Goal: Navigation & Orientation: Find specific page/section

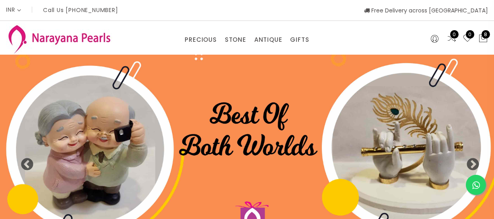
select select "INR"
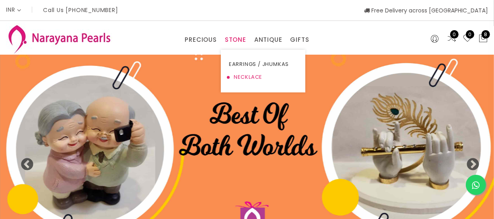
click at [247, 79] on link "NECKLACE" at bounding box center [263, 77] width 68 height 13
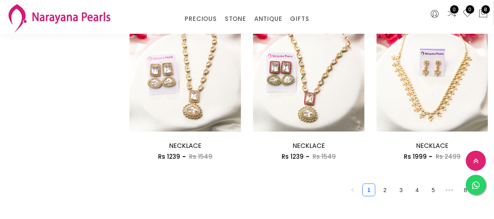
scroll to position [1023, 0]
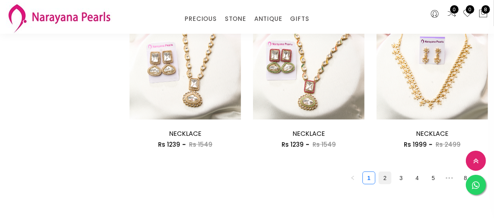
click at [384, 173] on link "2" at bounding box center [385, 178] width 12 height 12
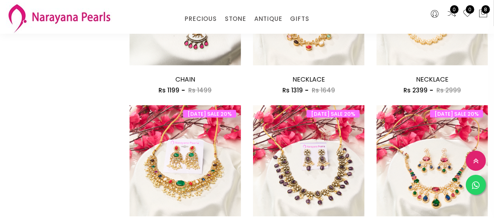
scroll to position [1060, 0]
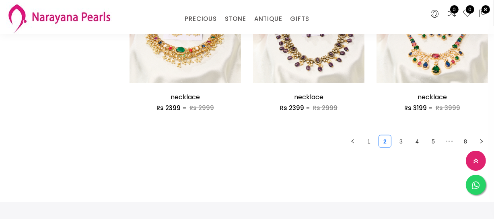
click at [401, 141] on link "3" at bounding box center [401, 142] width 12 height 12
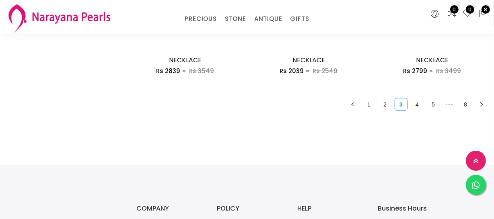
scroll to position [1097, 0]
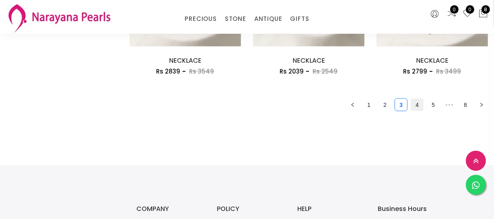
click at [411, 108] on link "4" at bounding box center [417, 105] width 12 height 12
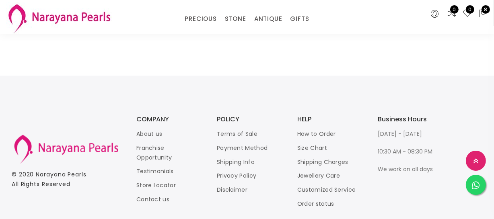
scroll to position [1143, 0]
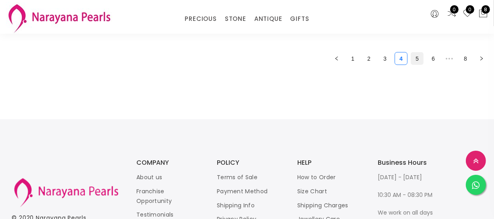
click at [416, 57] on link "5" at bounding box center [417, 59] width 12 height 12
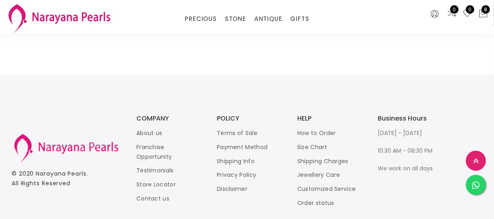
scroll to position [1143, 0]
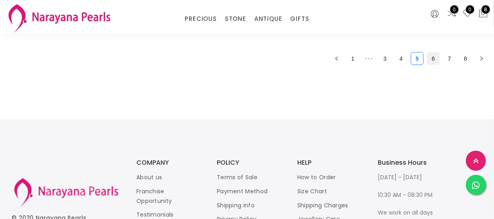
click at [434, 61] on link "6" at bounding box center [433, 59] width 12 height 12
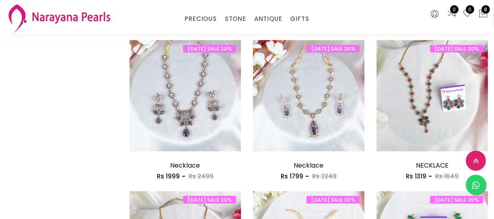
scroll to position [1060, 0]
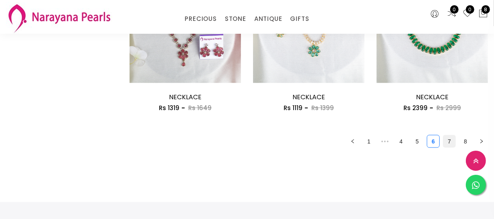
click at [448, 137] on link "7" at bounding box center [449, 142] width 12 height 12
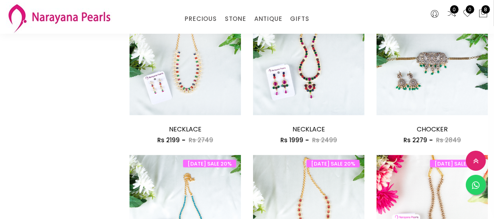
scroll to position [1060, 0]
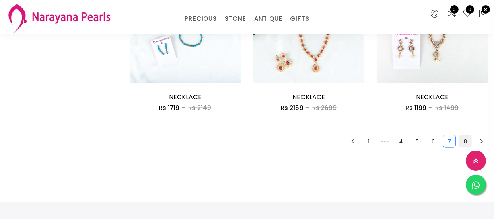
click at [462, 139] on link "8" at bounding box center [465, 142] width 12 height 12
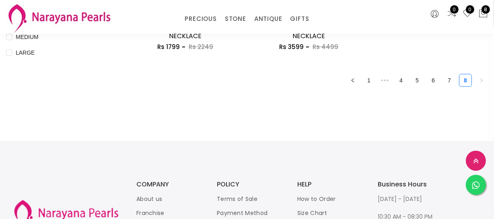
scroll to position [366, 0]
click at [372, 78] on link "1" at bounding box center [369, 80] width 12 height 12
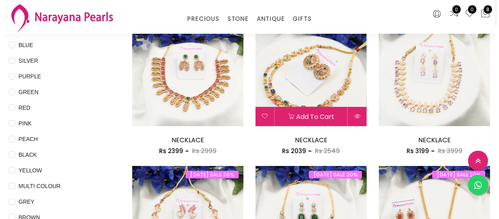
scroll to position [109, 0]
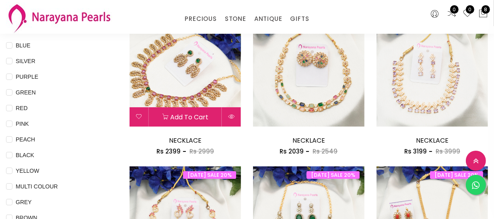
click at [231, 121] on button at bounding box center [231, 116] width 19 height 19
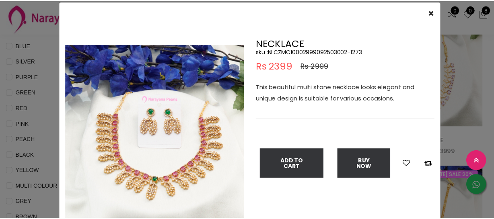
scroll to position [36, 0]
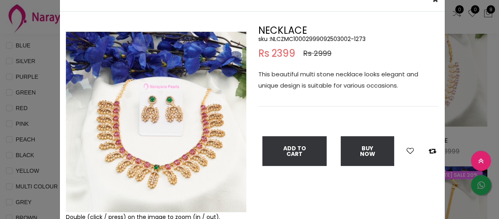
click at [156, 165] on img at bounding box center [156, 122] width 181 height 181
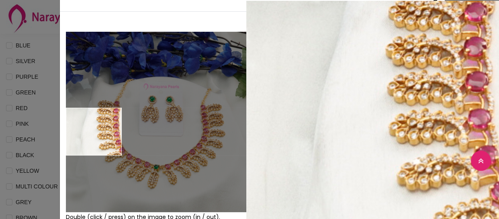
click at [44, 128] on div "× Close Double (click / press) on the image to zoom (in / out). NECKLACE sku : …" at bounding box center [249, 109] width 499 height 219
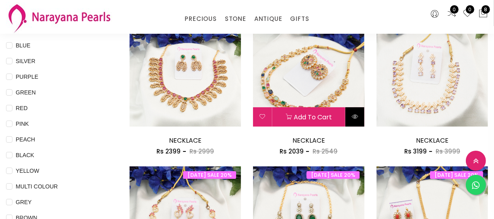
click at [351, 115] on icon at bounding box center [354, 116] width 6 height 6
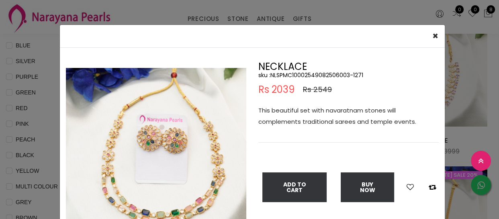
click at [177, 166] on img at bounding box center [156, 158] width 181 height 181
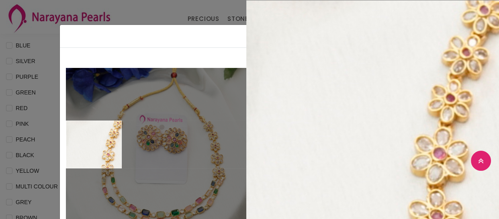
click at [35, 139] on div "× Close Double (click / press) on the image to zoom (in / out). NECKLACE sku : …" at bounding box center [249, 109] width 499 height 219
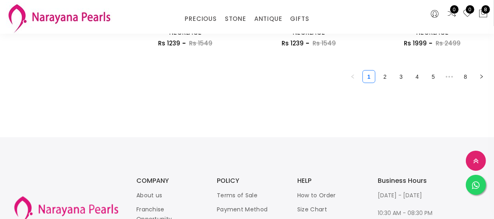
scroll to position [1060, 0]
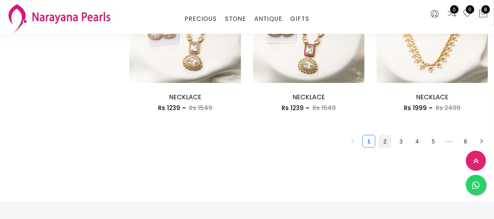
click at [386, 142] on link "2" at bounding box center [385, 142] width 12 height 12
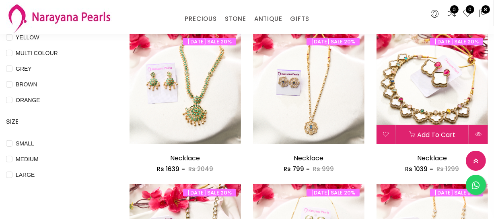
scroll to position [256, 0]
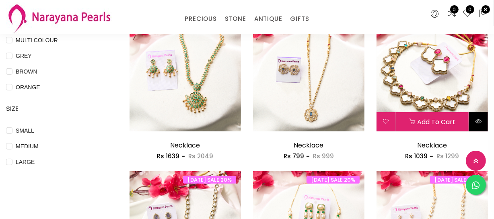
click at [480, 120] on icon at bounding box center [478, 121] width 6 height 6
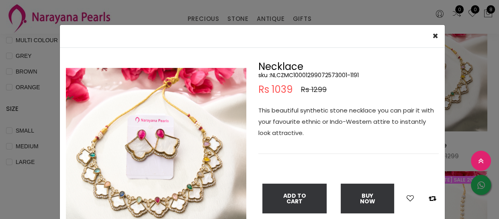
click at [156, 148] on img at bounding box center [156, 158] width 181 height 181
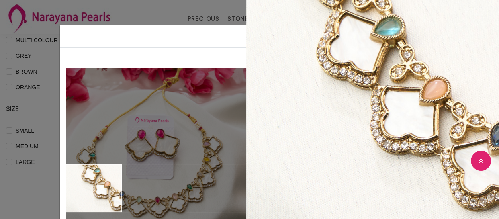
drag, startPoint x: 29, startPoint y: 181, endPoint x: 33, endPoint y: 163, distance: 18.2
click at [29, 180] on div "× Close Double (click / press) on the image to zoom (in / out). Necklace sku : …" at bounding box center [249, 109] width 499 height 219
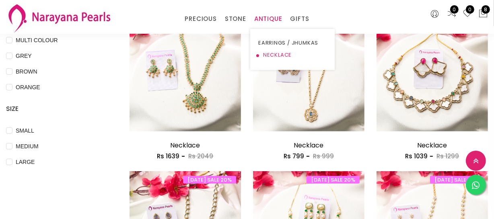
click at [282, 52] on link "NECKLACE" at bounding box center [292, 55] width 68 height 12
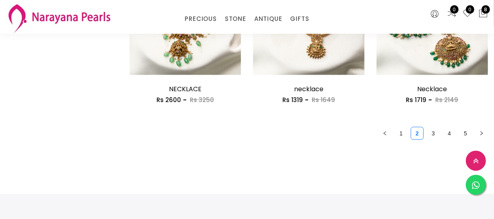
scroll to position [1133, 0]
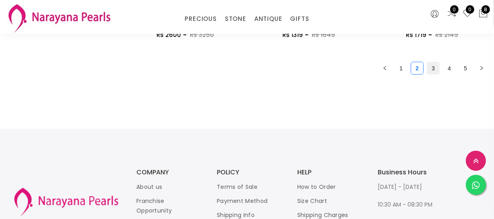
click at [431, 68] on link "3" at bounding box center [433, 68] width 12 height 12
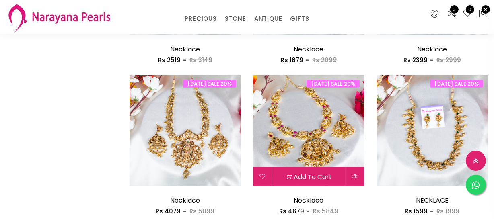
scroll to position [1023, 0]
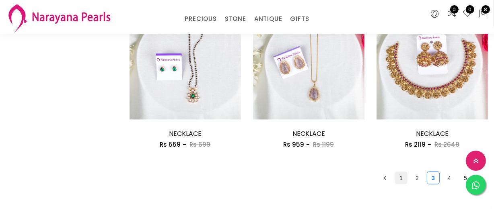
click at [404, 177] on link "1" at bounding box center [401, 178] width 12 height 12
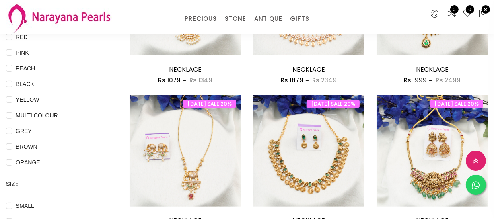
scroll to position [219, 0]
